Goal: Task Accomplishment & Management: Manage account settings

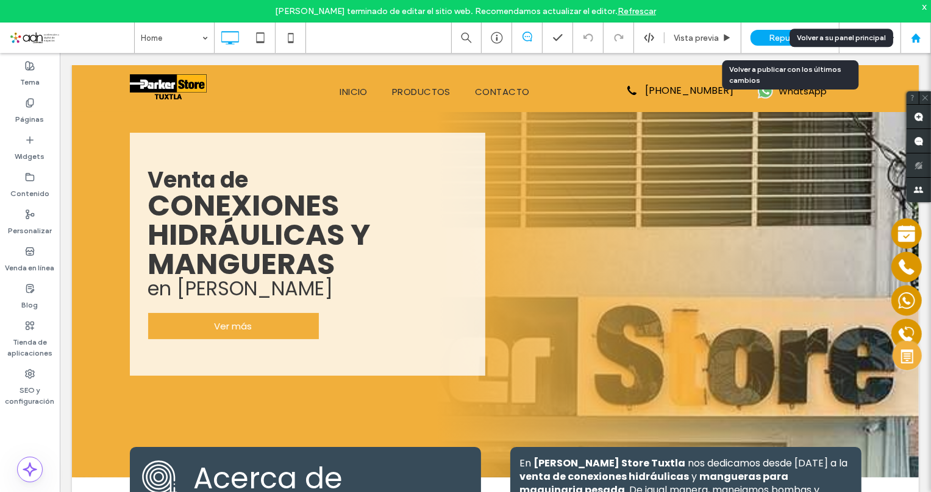
click at [914, 39] on use at bounding box center [915, 37] width 9 height 9
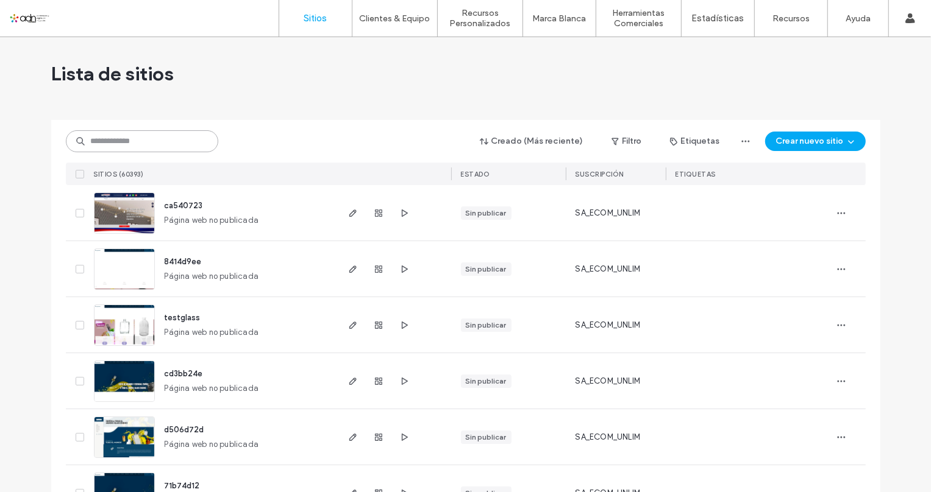
click at [126, 146] on input at bounding box center [142, 141] width 152 height 22
paste input "*********"
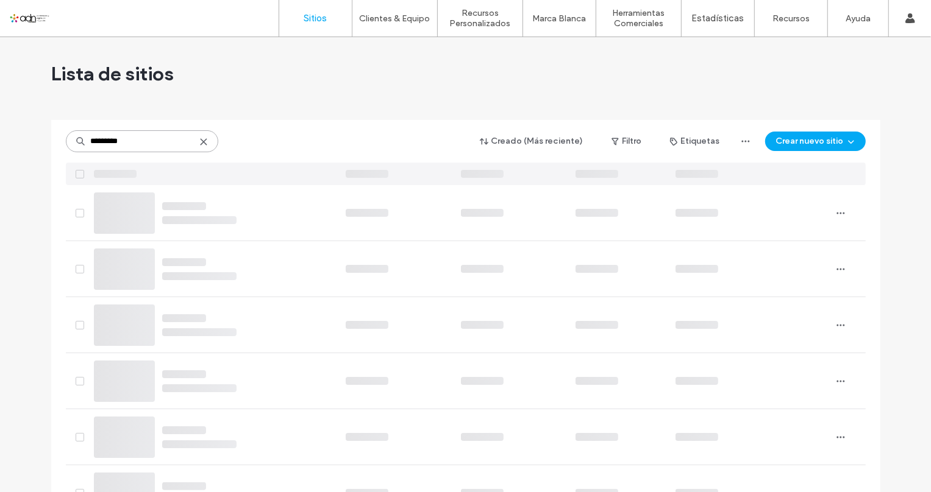
type input "*********"
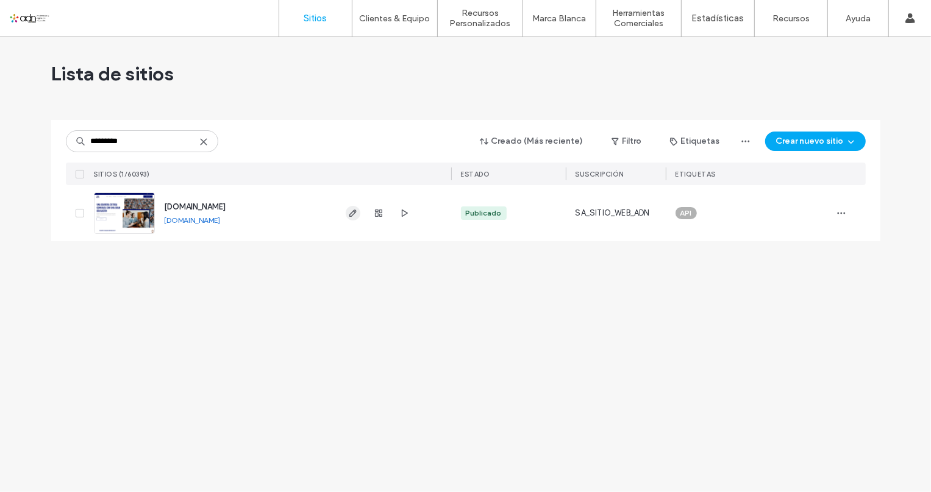
click at [355, 215] on icon "button" at bounding box center [353, 213] width 10 height 10
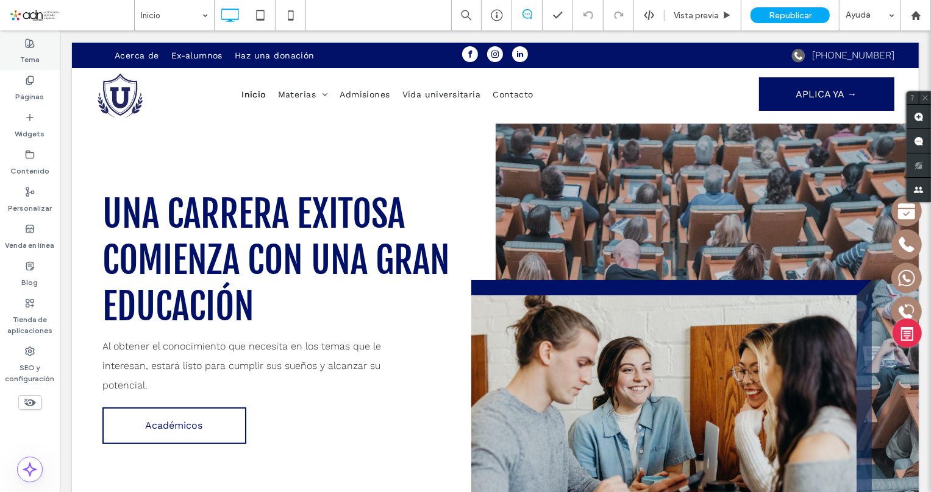
click at [39, 52] on div "Tema" at bounding box center [30, 51] width 60 height 37
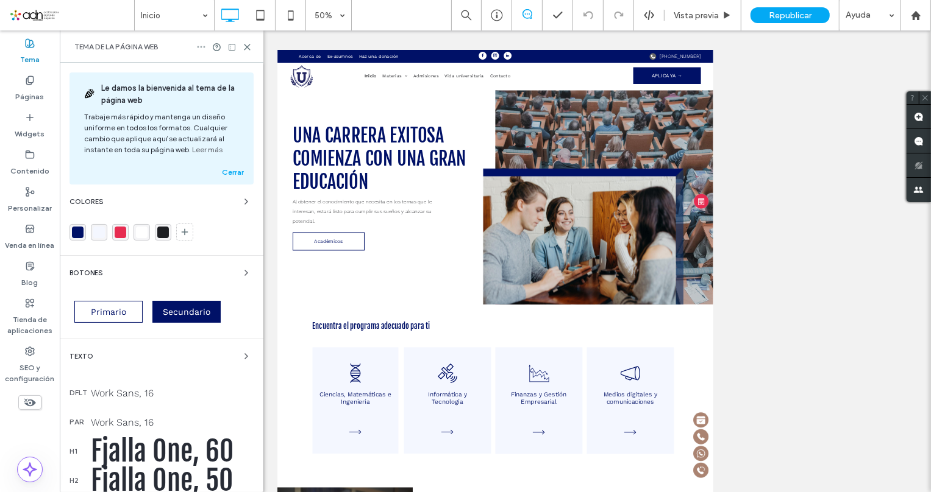
click at [199, 48] on icon at bounding box center [201, 47] width 10 height 10
click at [238, 73] on span "Restablecer sitio" at bounding box center [251, 70] width 61 height 12
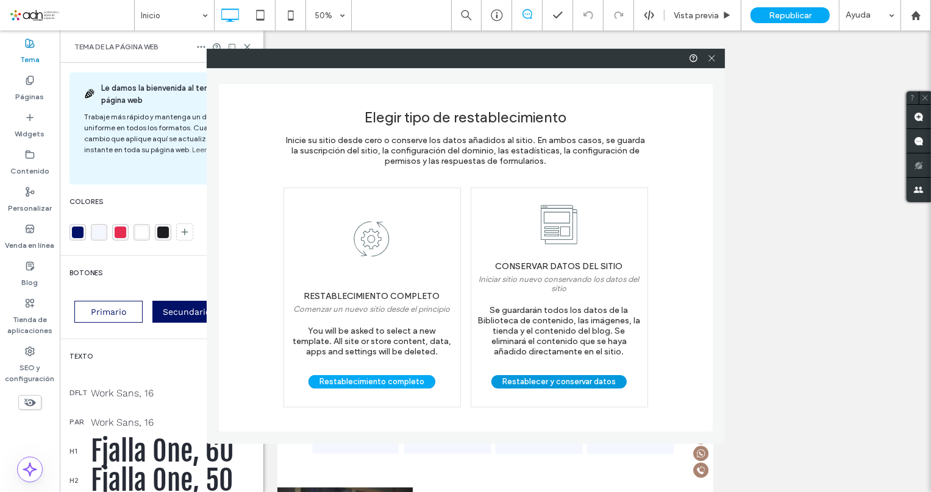
click at [553, 379] on button "Restablecer y conservar datos" at bounding box center [558, 381] width 135 height 13
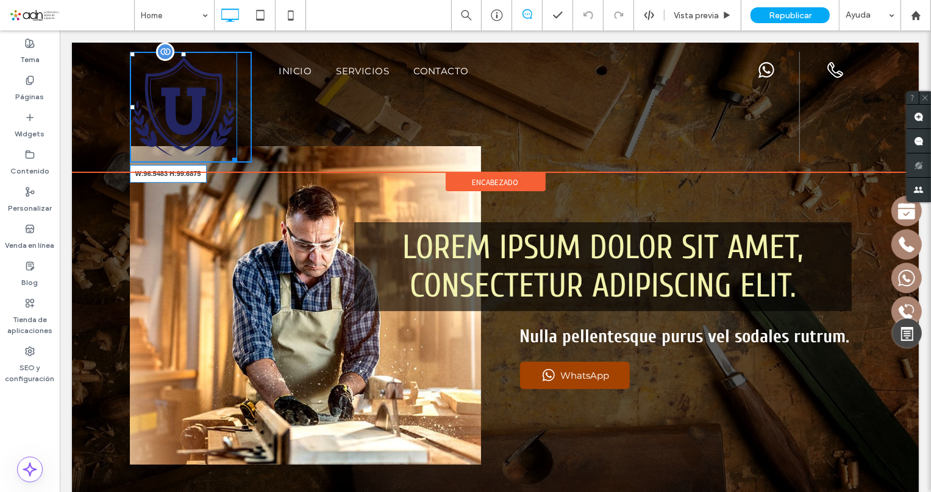
drag, startPoint x: 226, startPoint y: 158, endPoint x: 178, endPoint y: 108, distance: 69.4
click at [227, 153] on div at bounding box center [231, 157] width 9 height 9
